Goal: Navigation & Orientation: Find specific page/section

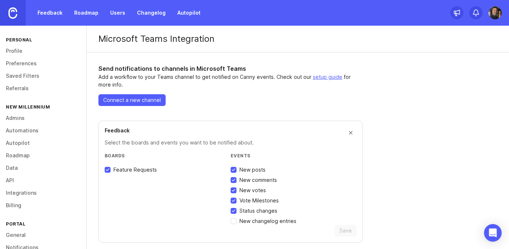
click at [14, 14] on img at bounding box center [12, 12] width 9 height 11
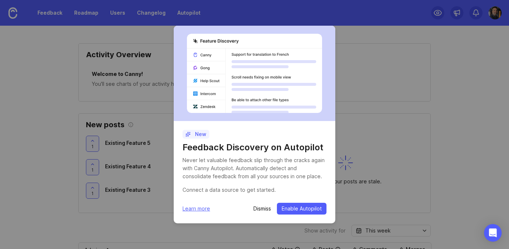
click at [258, 209] on p "Dismiss" at bounding box center [262, 208] width 18 height 7
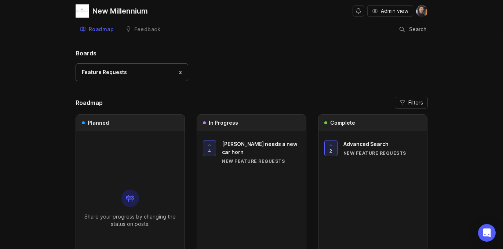
click at [117, 76] on div "Feature Requests" at bounding box center [104, 72] width 45 height 8
